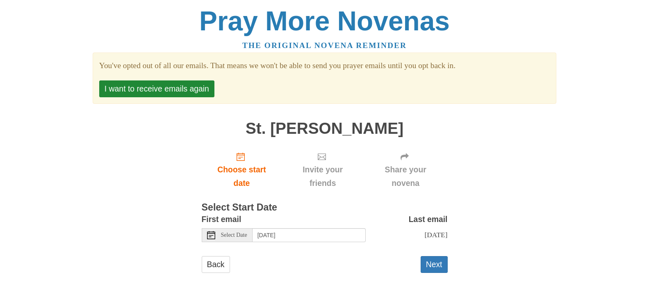
scroll to position [5, 0]
click at [439, 267] on button "Next" at bounding box center [434, 264] width 27 height 17
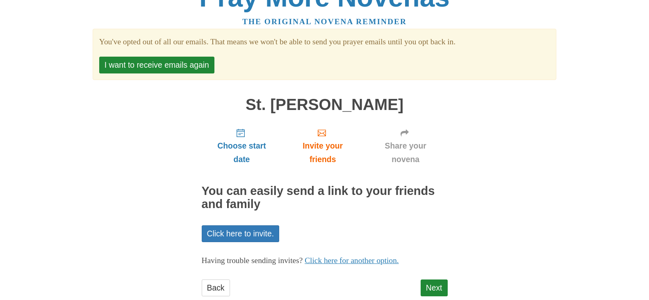
scroll to position [44, 0]
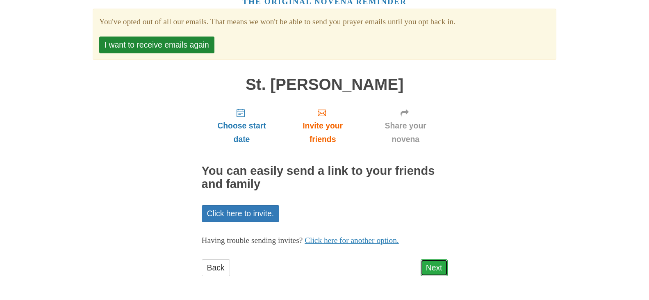
click at [434, 267] on link "Next" at bounding box center [434, 267] width 27 height 17
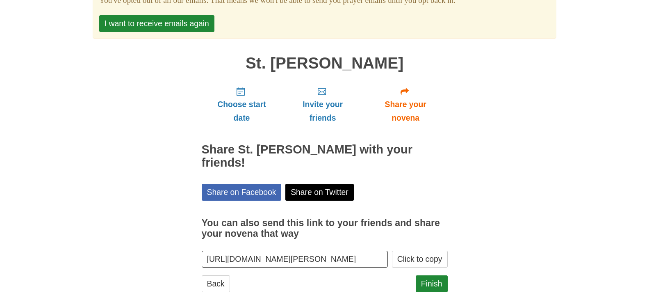
scroll to position [68, 0]
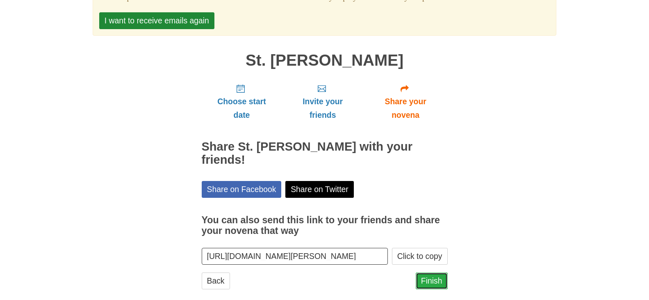
click at [435, 272] on link "Finish" at bounding box center [432, 280] width 32 height 17
